Goal: Task Accomplishment & Management: Manage account settings

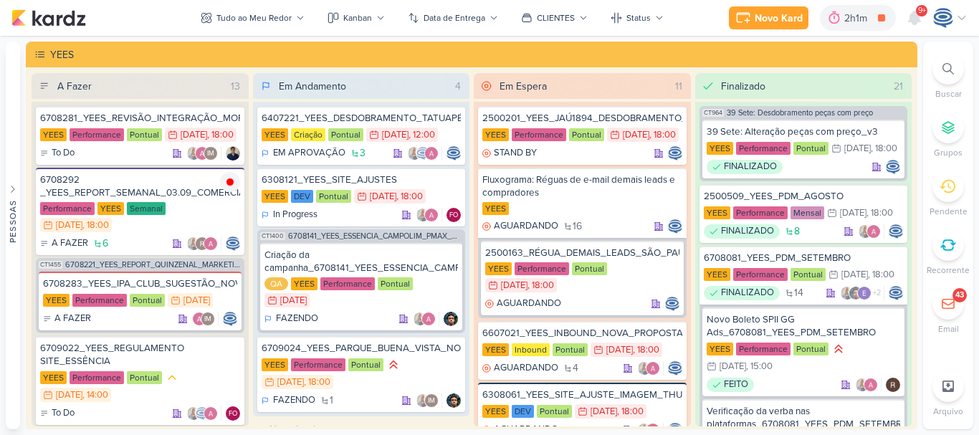
scroll to position [112, 0]
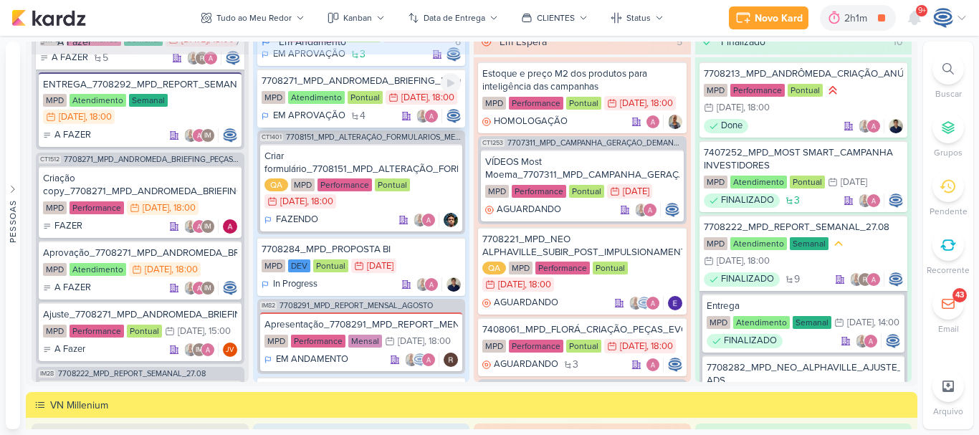
click at [393, 123] on div "EM APROVAÇÃO 4" at bounding box center [361, 116] width 200 height 14
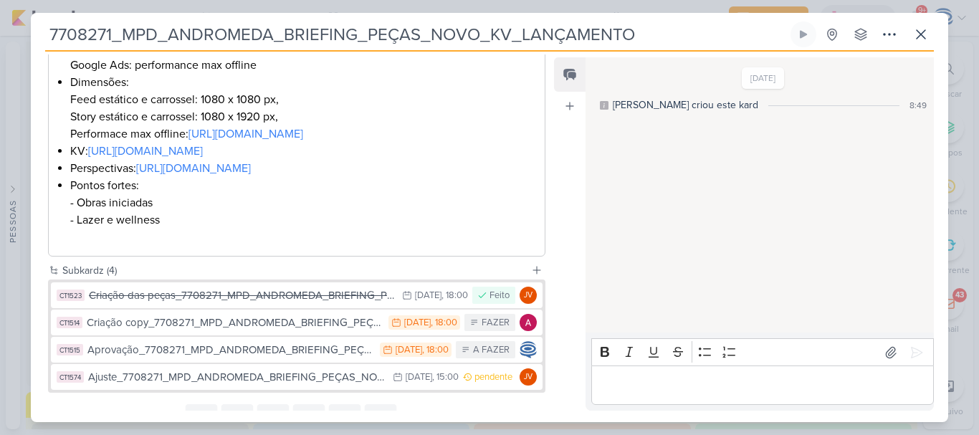
scroll to position [480, 0]
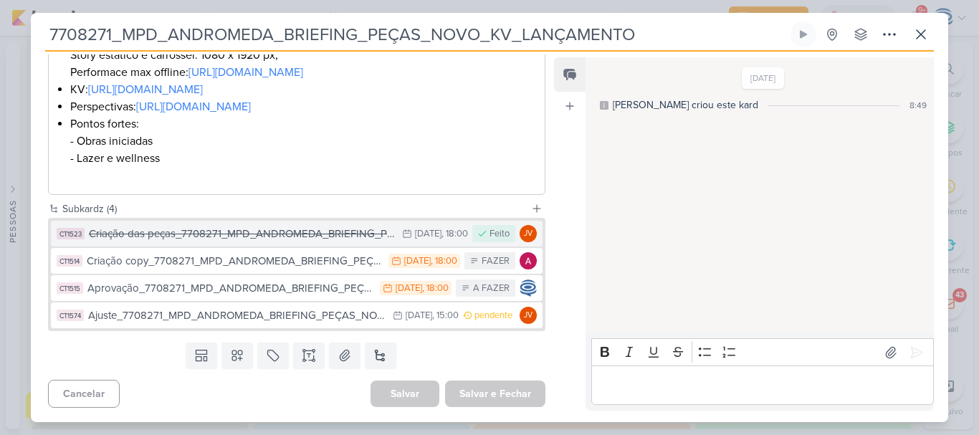
click at [253, 243] on button "CT1523 Criação das peças_7708271_MPD_ANDROMEDA_BRIEFING_PEÇAS_NOVO_KV_LANÇAMENT…" at bounding box center [296, 234] width 491 height 26
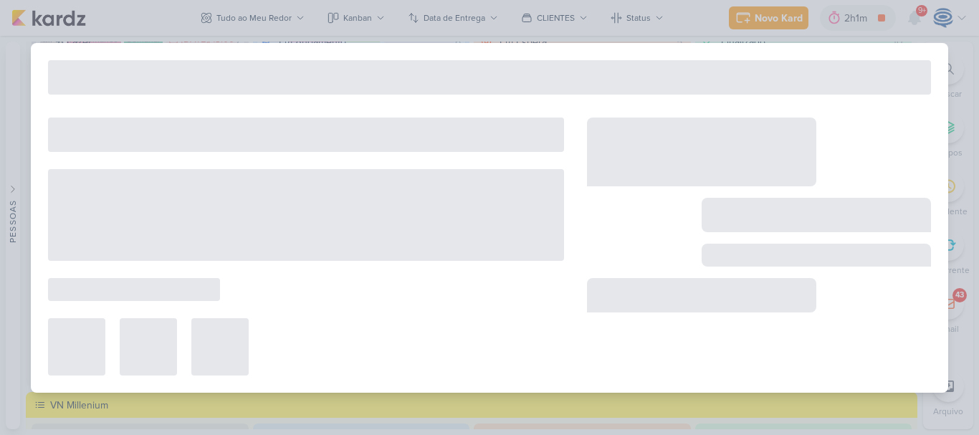
type input "Criação das peças_7708271_MPD_ANDROMEDA_BRIEFING_PEÇAS_NOVO_KV_LANÇAMENTO"
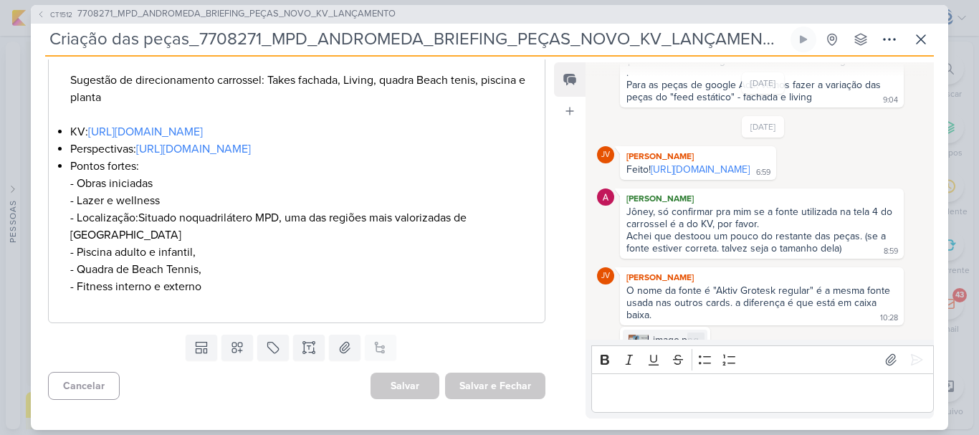
scroll to position [640, 0]
click at [658, 173] on link "[URL][DOMAIN_NAME]" at bounding box center [699, 171] width 99 height 12
click at [928, 32] on icon at bounding box center [920, 39] width 17 height 17
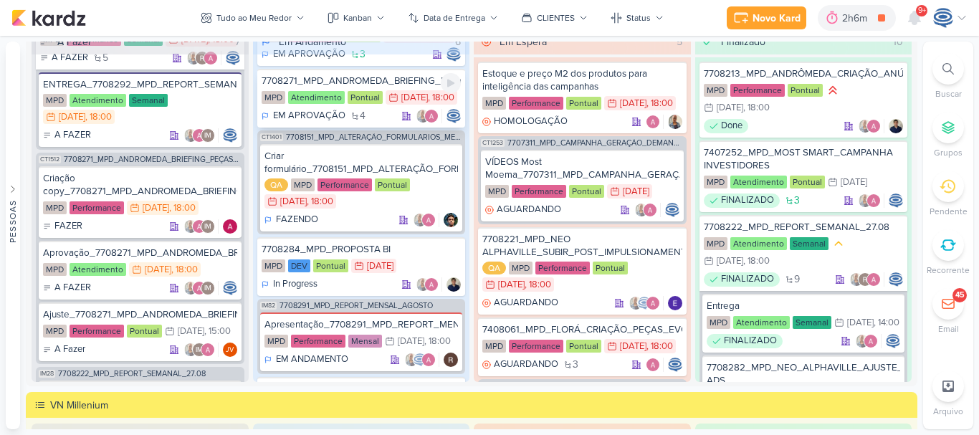
scroll to position [0, 0]
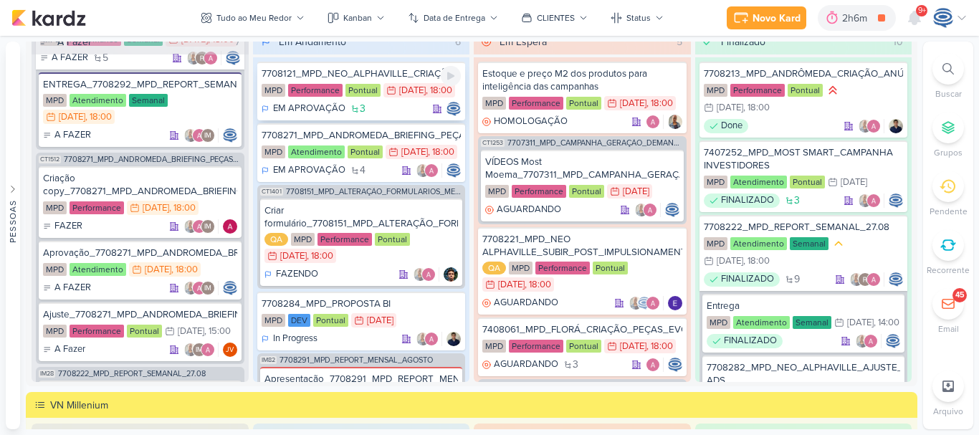
click at [404, 85] on div "MPD Performance Pontual 18/8 [DATE] 18:00" at bounding box center [361, 91] width 200 height 16
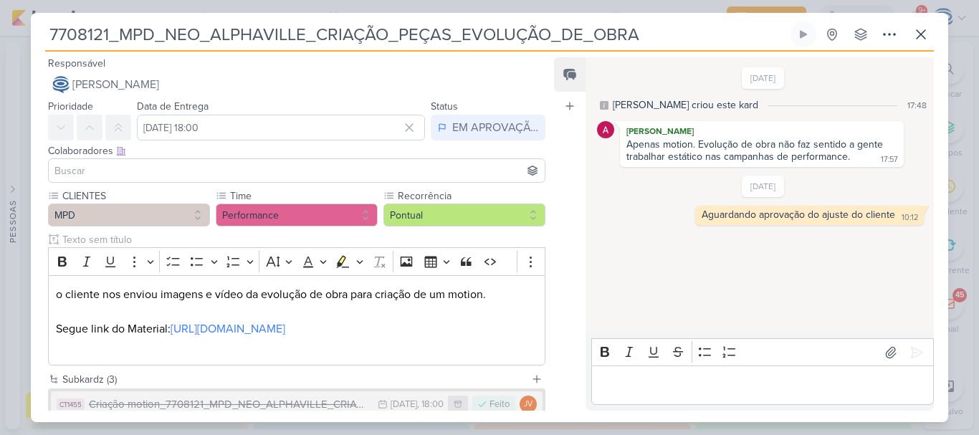
click at [299, 171] on input at bounding box center [297, 170] width 490 height 17
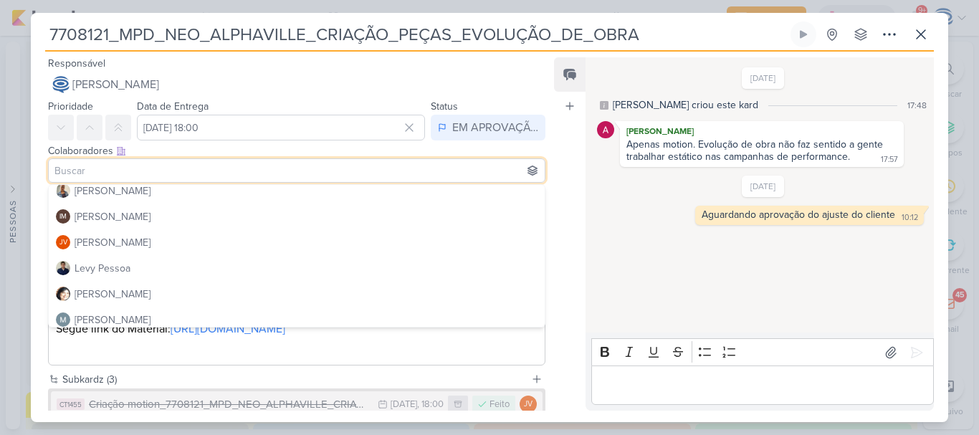
scroll to position [214, 0]
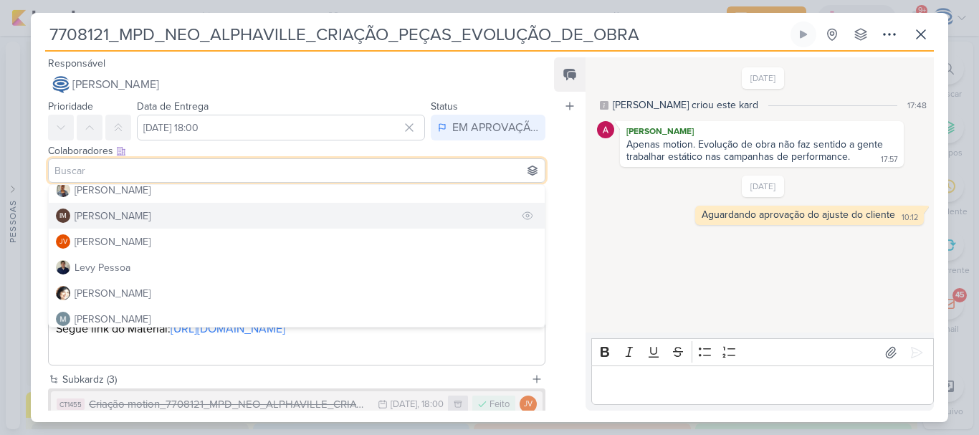
click at [245, 213] on button "IM [PERSON_NAME]" at bounding box center [297, 216] width 496 height 26
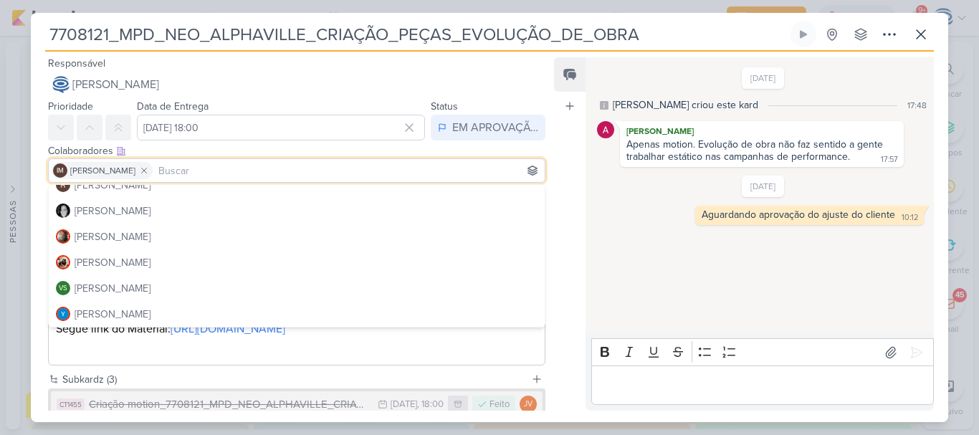
scroll to position [160, 0]
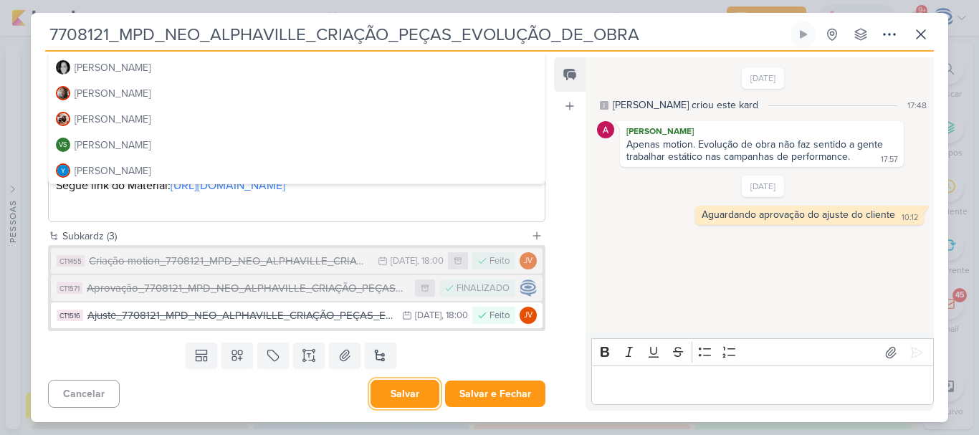
click at [403, 397] on button "Salvar" at bounding box center [404, 394] width 69 height 28
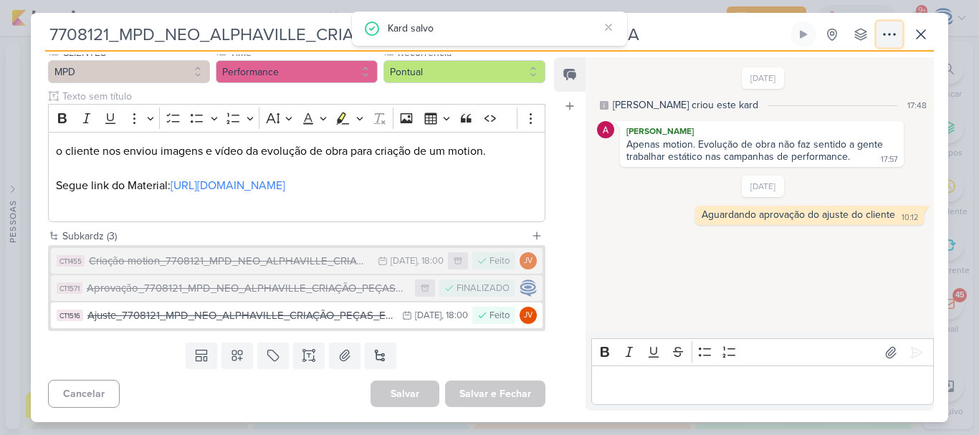
click at [890, 35] on icon at bounding box center [888, 34] width 11 height 1
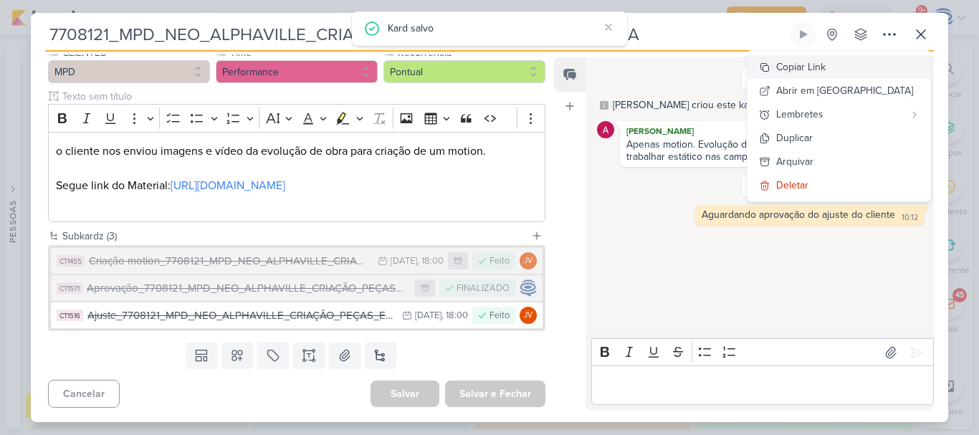
click at [825, 62] on div "Copiar Link" at bounding box center [800, 66] width 49 height 15
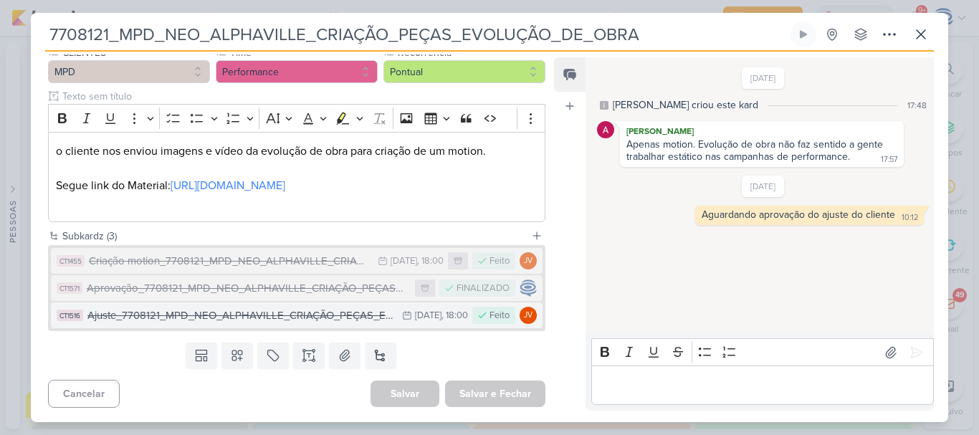
click at [253, 317] on div "Ajuste_7708121_MPD_NEO_ALPHAVILLE_CRIAÇÃO_PEÇAS_EVOLUÇÃO_DE_OBRA" at bounding box center [240, 315] width 307 height 16
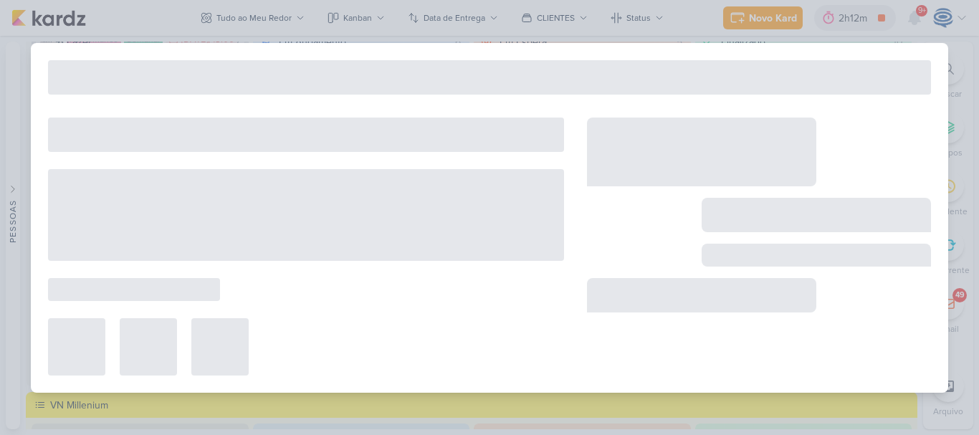
type input "Ajuste_7708121_MPD_NEO_ALPHAVILLE_CRIAÇÃO_PEÇAS_EVOLUÇÃO_DE_OBRA"
type input "[DATE] 18:00"
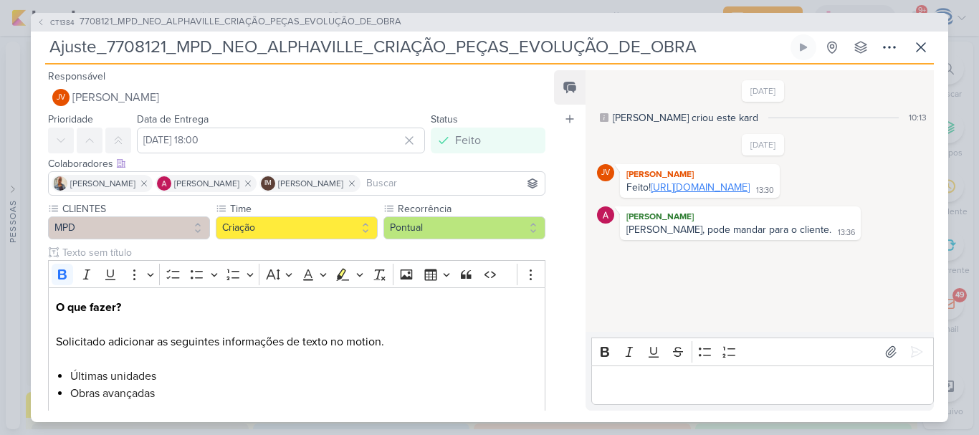
click at [749, 193] on link "[URL][DOMAIN_NAME]" at bounding box center [699, 187] width 99 height 12
